Goal: Information Seeking & Learning: Understand process/instructions

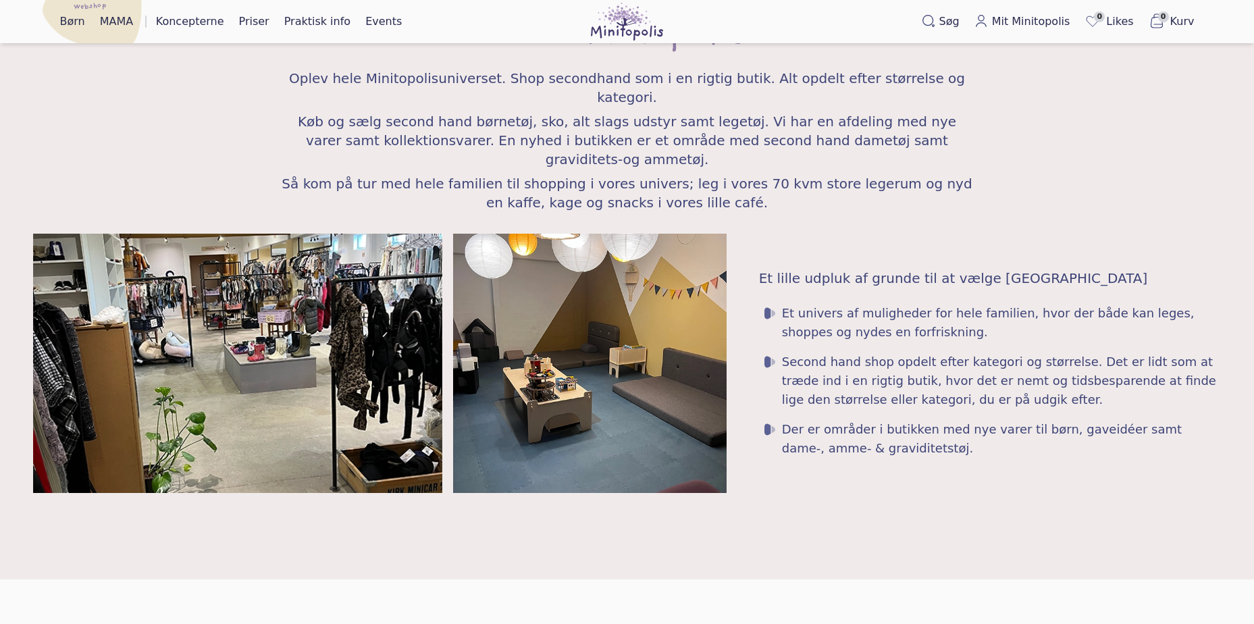
scroll to position [1832, 0]
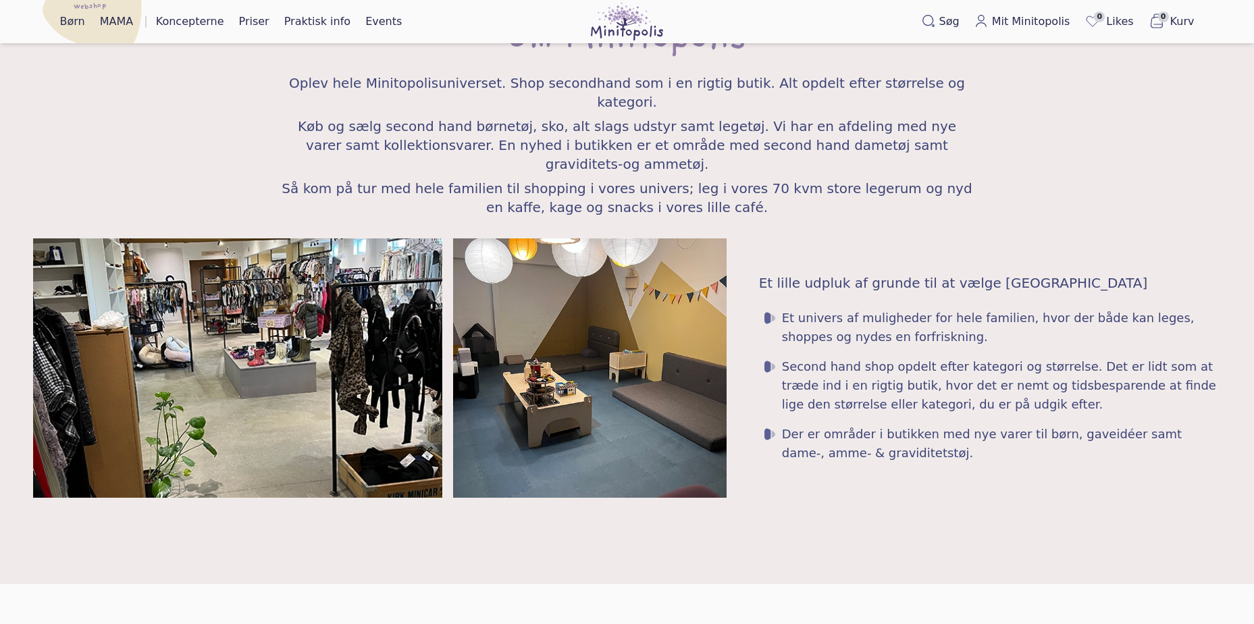
click at [517, 120] on span "Køb og sælg second hand børnetøj, sko, alt slags udstyr samt legetøj. Vi har en…" at bounding box center [627, 145] width 691 height 57
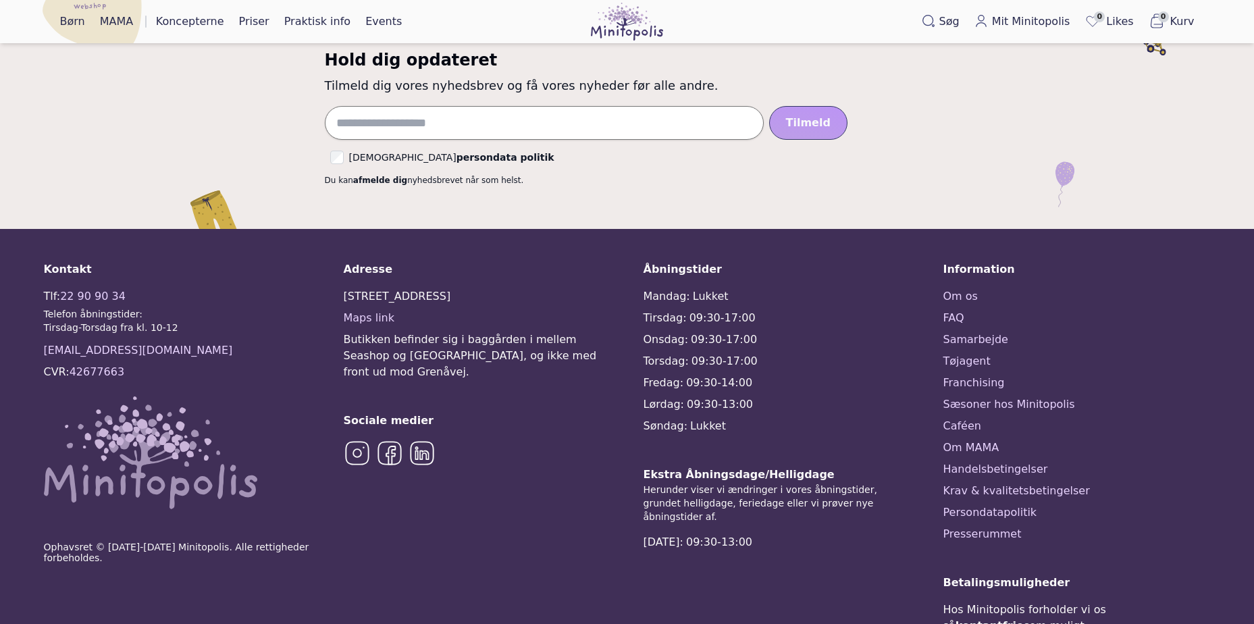
scroll to position [3332, 0]
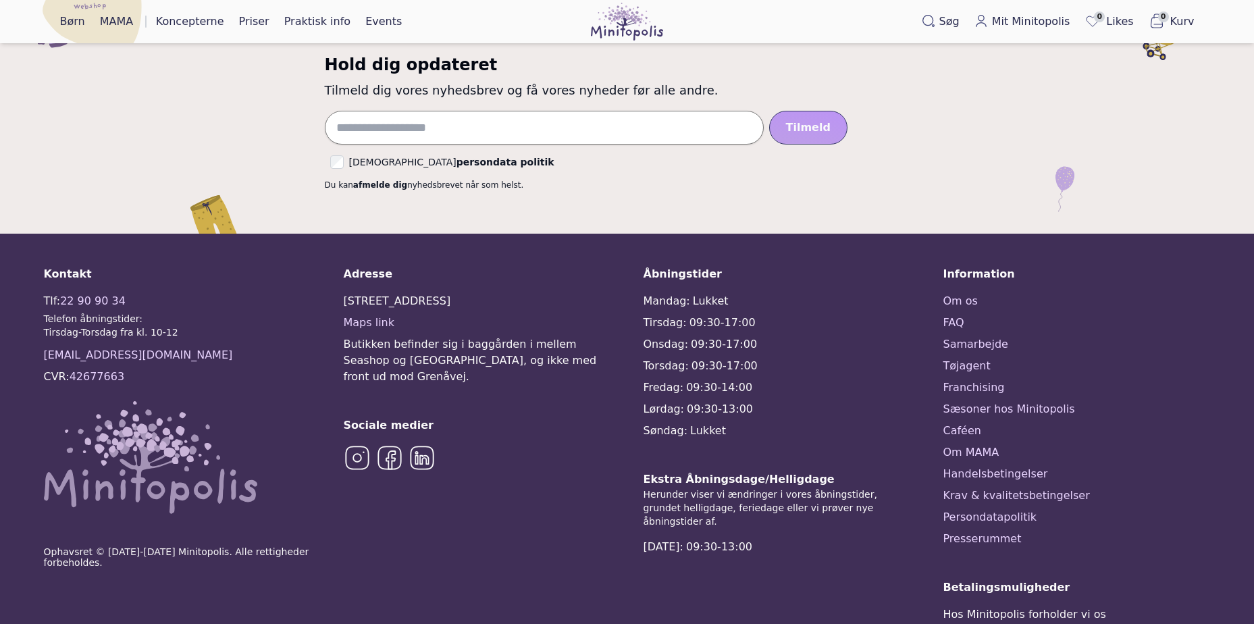
click at [544, 336] on span "Butikken befinder sig i baggården i mellem Seashop og [GEOGRAPHIC_DATA], og ikk…" at bounding box center [477, 360] width 267 height 49
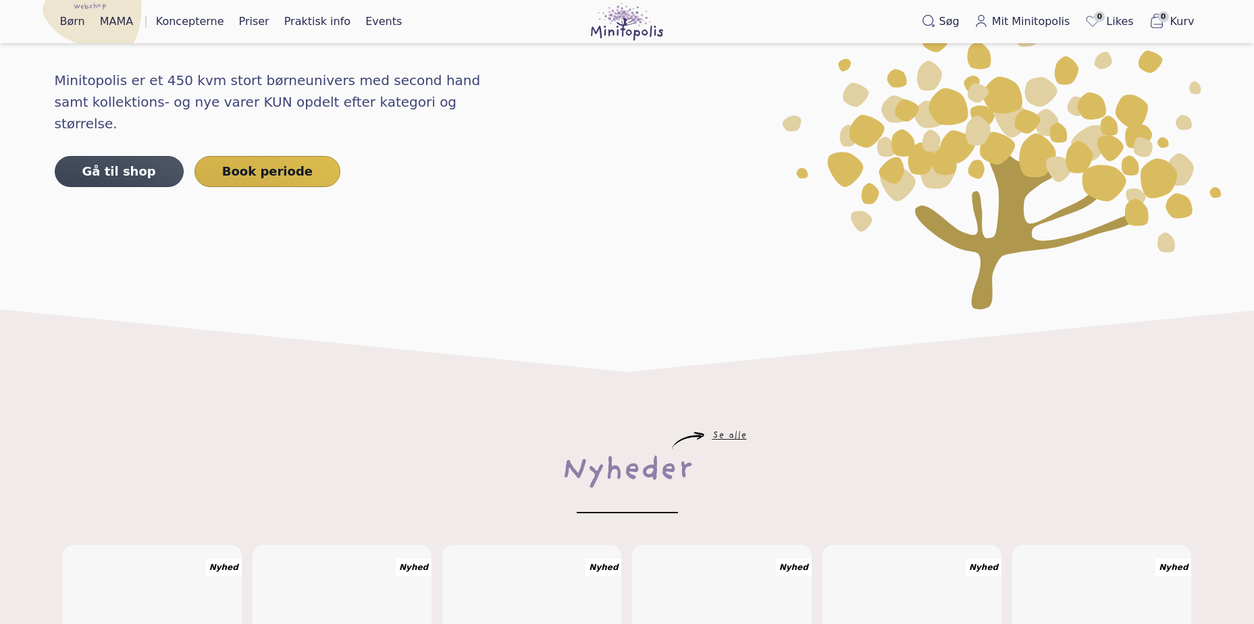
scroll to position [0, 0]
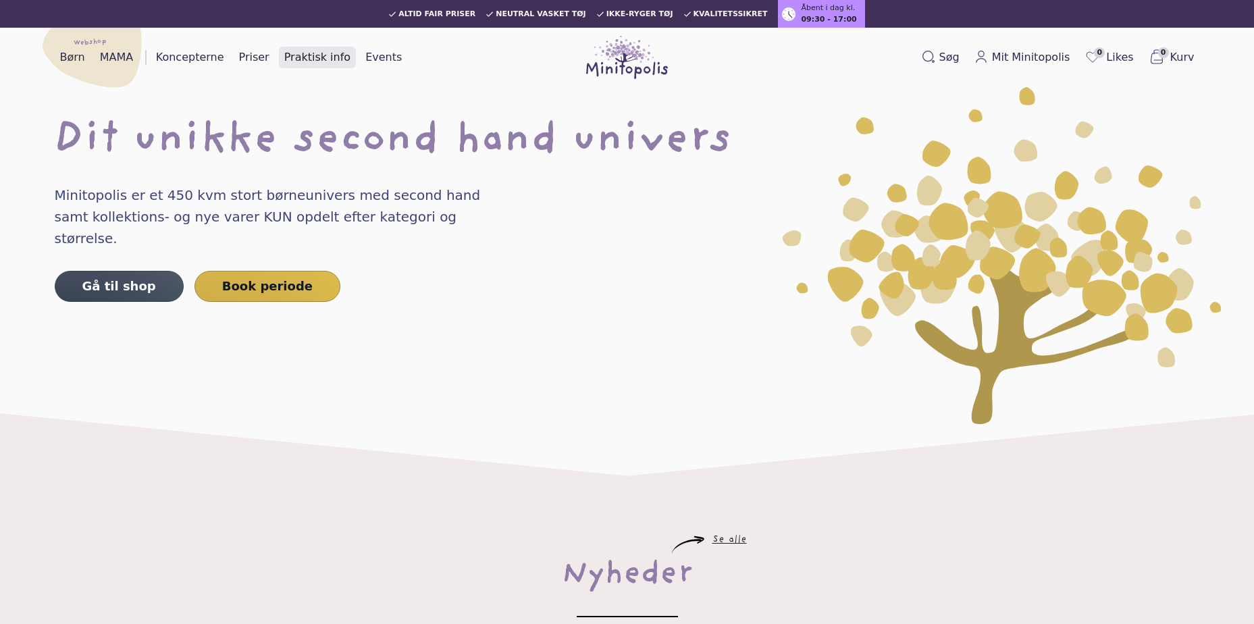
click at [301, 57] on link "Praktisk info" at bounding box center [317, 58] width 77 height 22
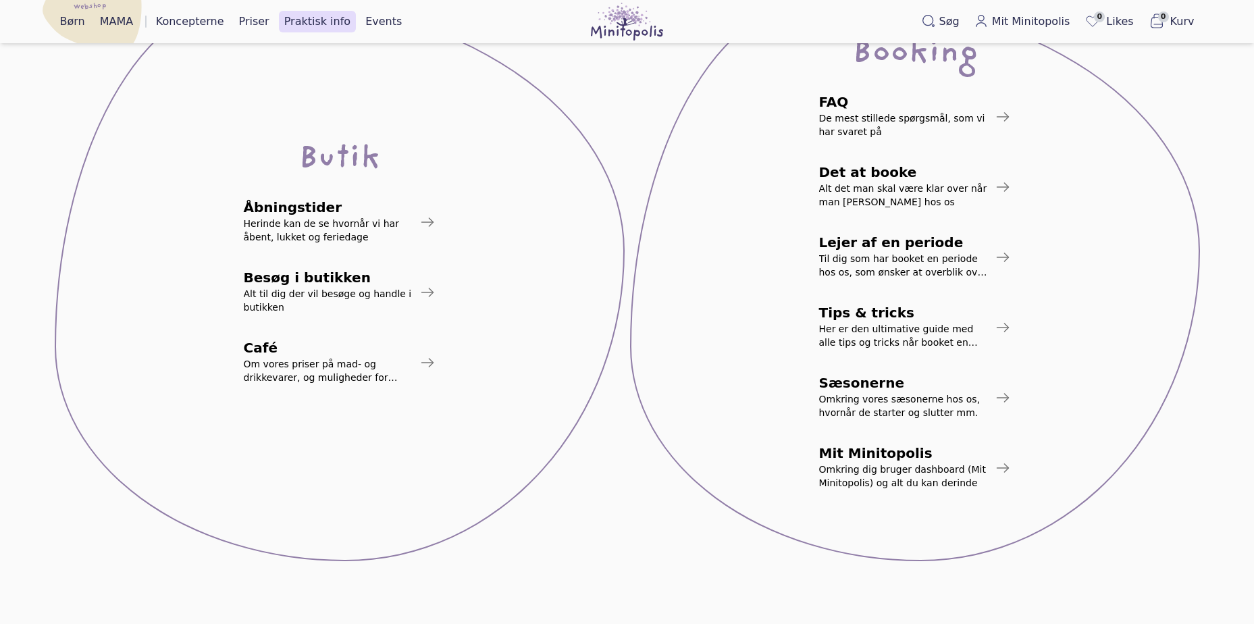
scroll to position [211, 0]
click at [287, 295] on span "Alt til dig der vil besøge og handle i butikken" at bounding box center [329, 299] width 170 height 27
